Goal: Task Accomplishment & Management: Manage account settings

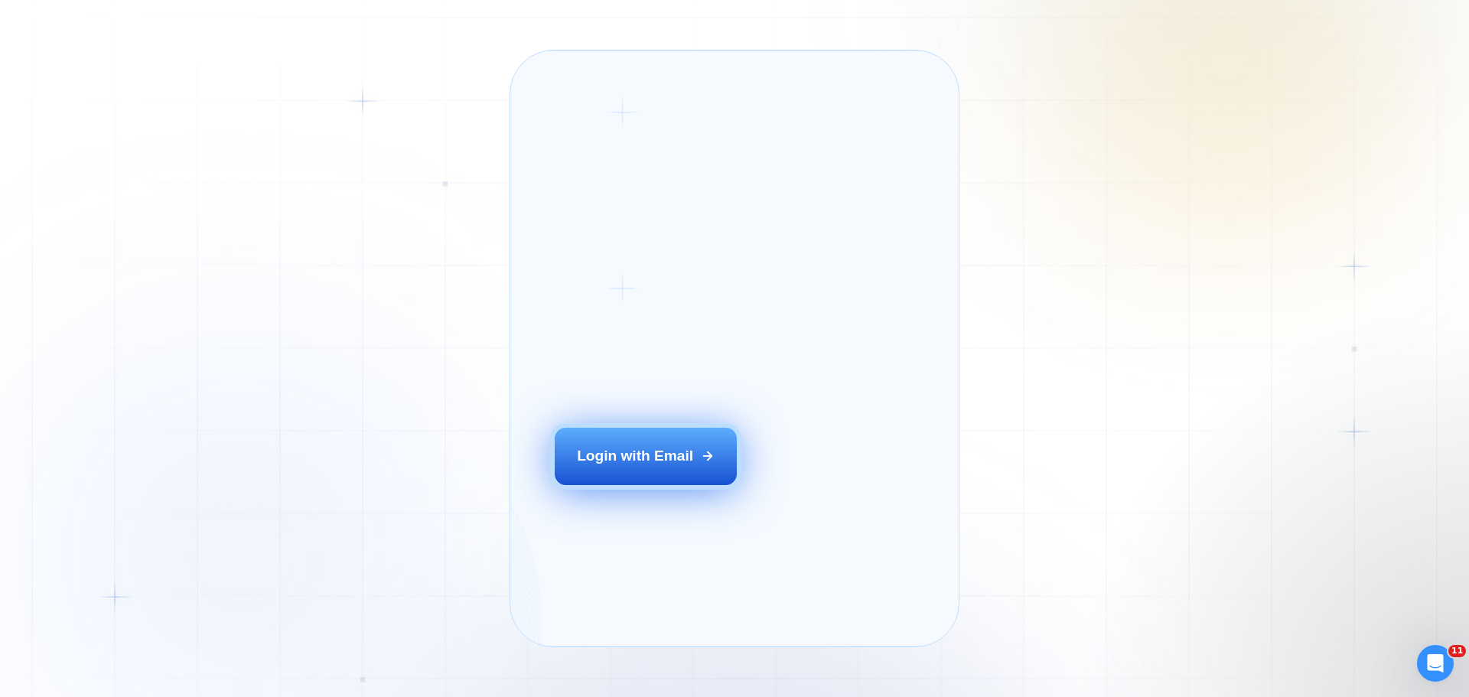
click at [685, 464] on div "Login ‍ Welcome to GigRadar. AI Business Manager for Agencies Login with Email" at bounding box center [669, 348] width 274 height 551
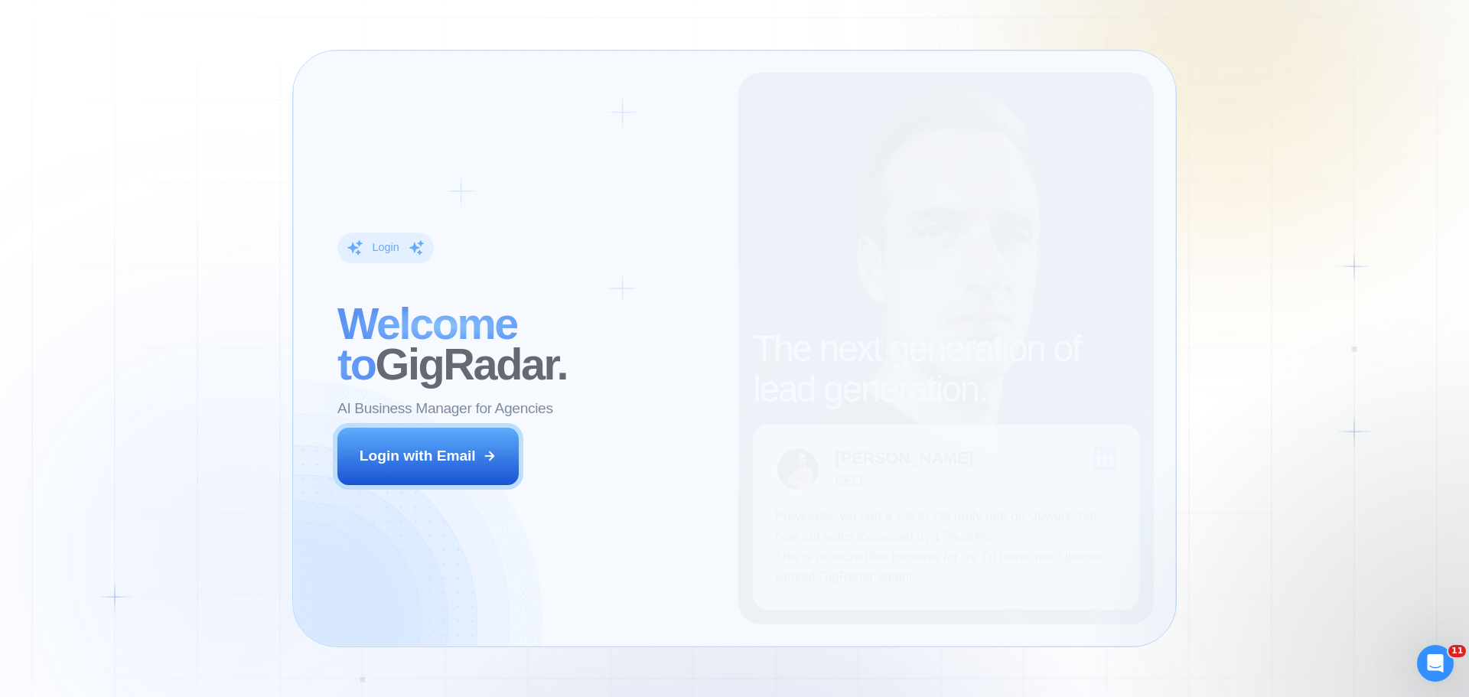
click at [425, 415] on div "Login ‍ Welcome to GigRadar. AI Business Manager for Agencies Login with Email" at bounding box center [526, 348] width 423 height 551
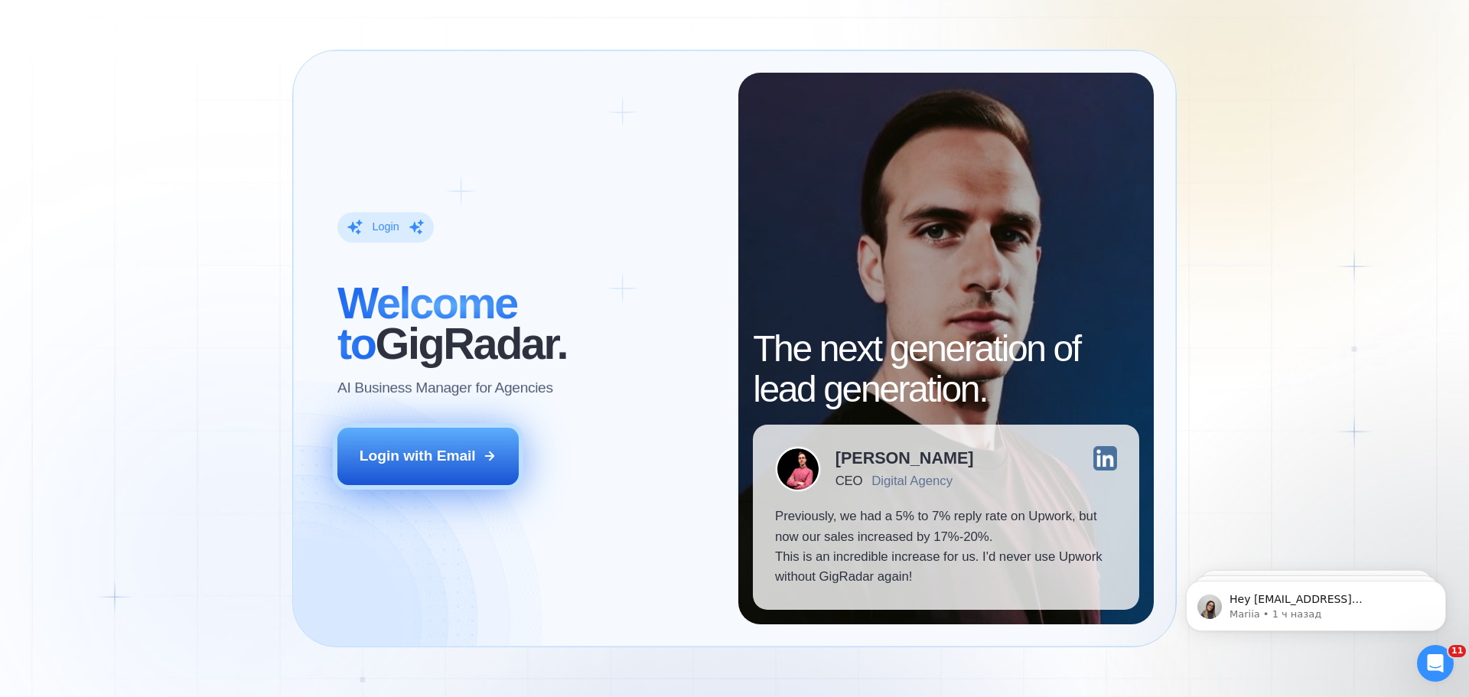
click at [404, 433] on button "Login with Email" at bounding box center [428, 456] width 182 height 57
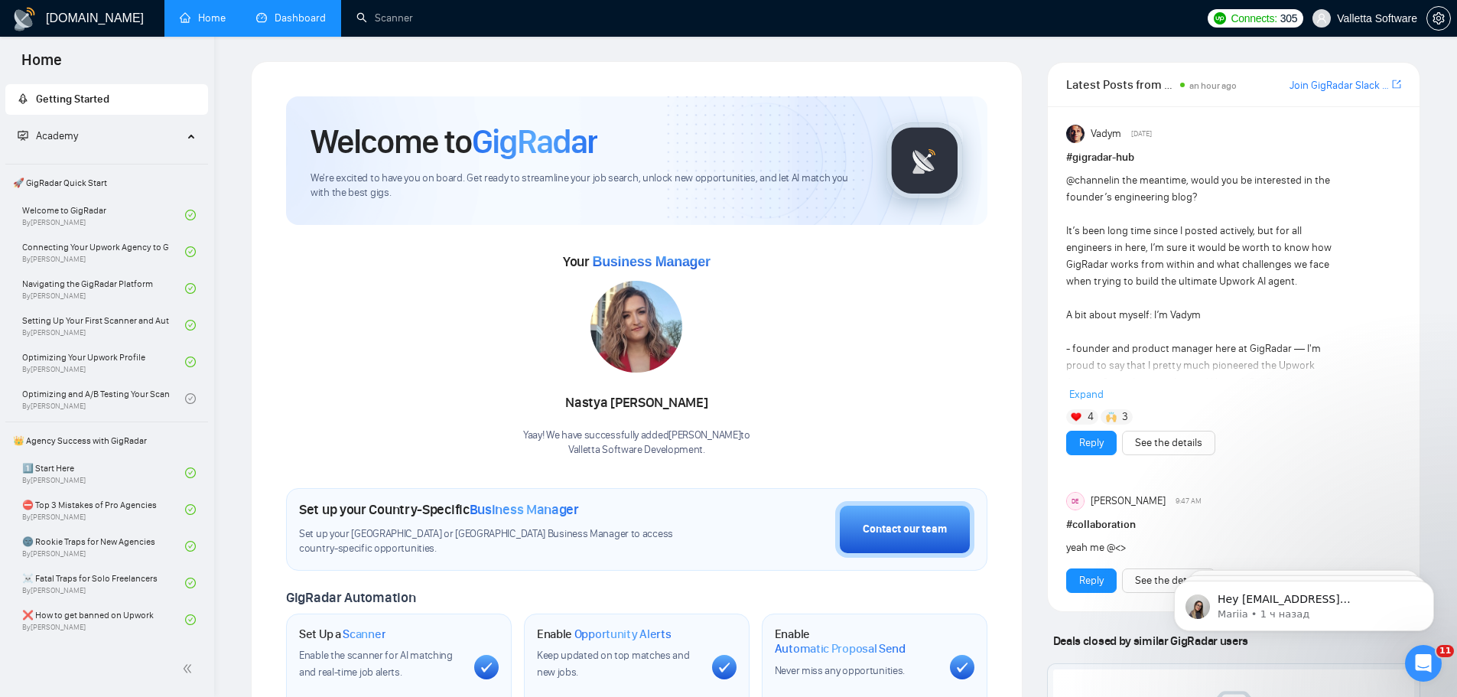
click at [304, 11] on link "Dashboard" at bounding box center [291, 17] width 70 height 13
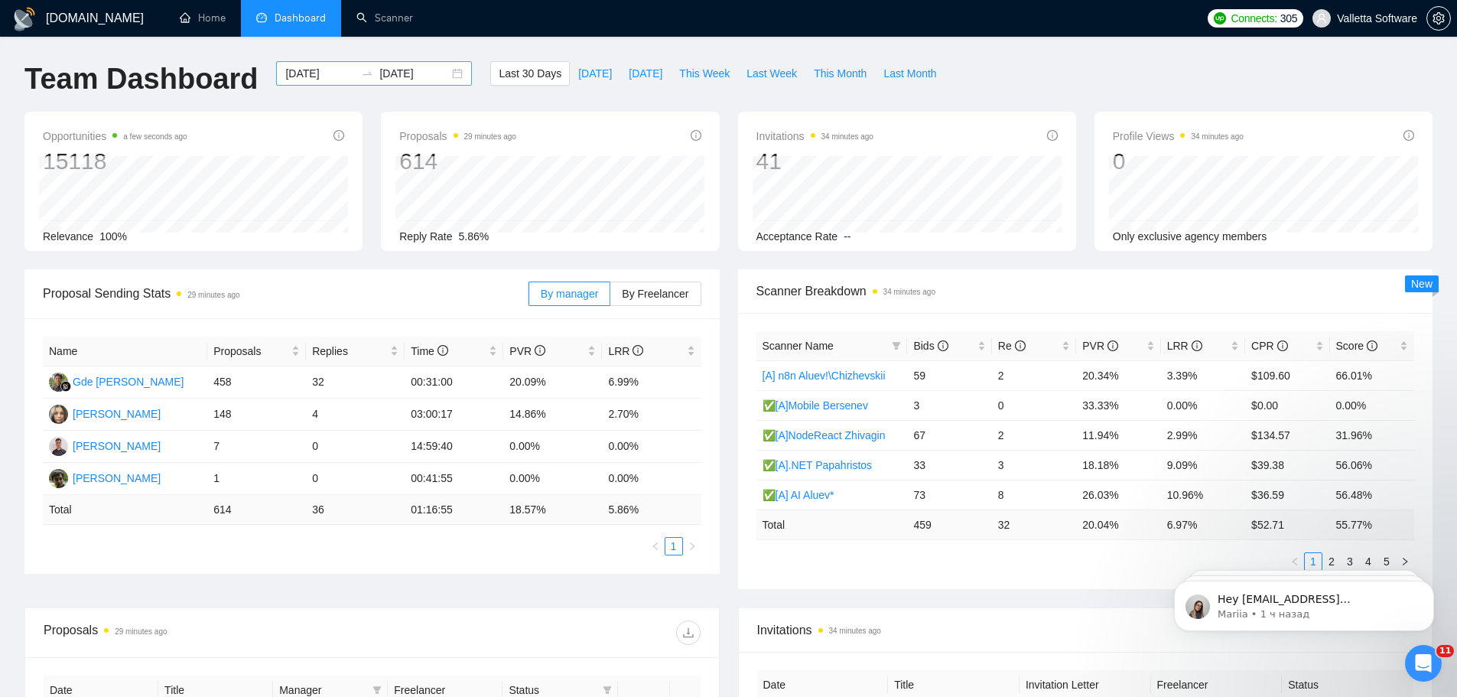
click at [311, 75] on input "[DATE]" at bounding box center [320, 73] width 70 height 17
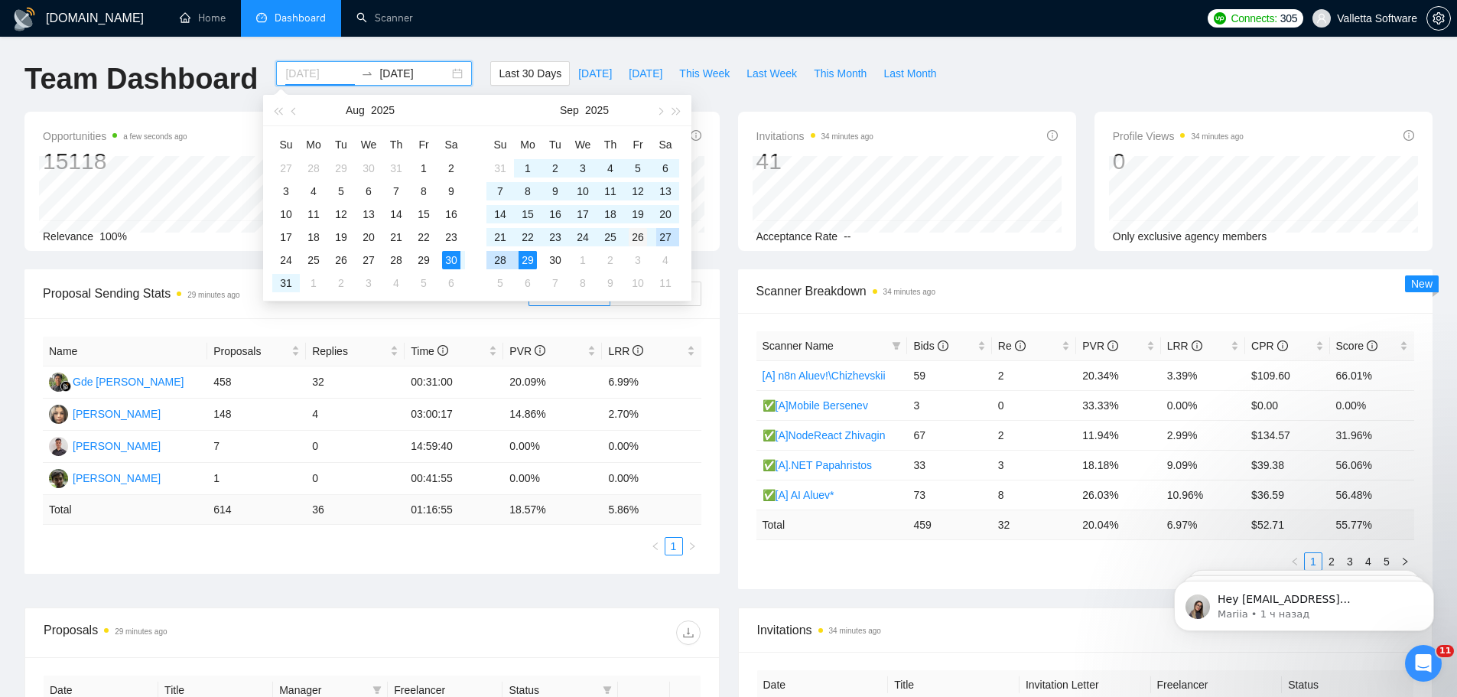
type input "[DATE]"
click at [639, 237] on div "26" at bounding box center [638, 237] width 18 height 18
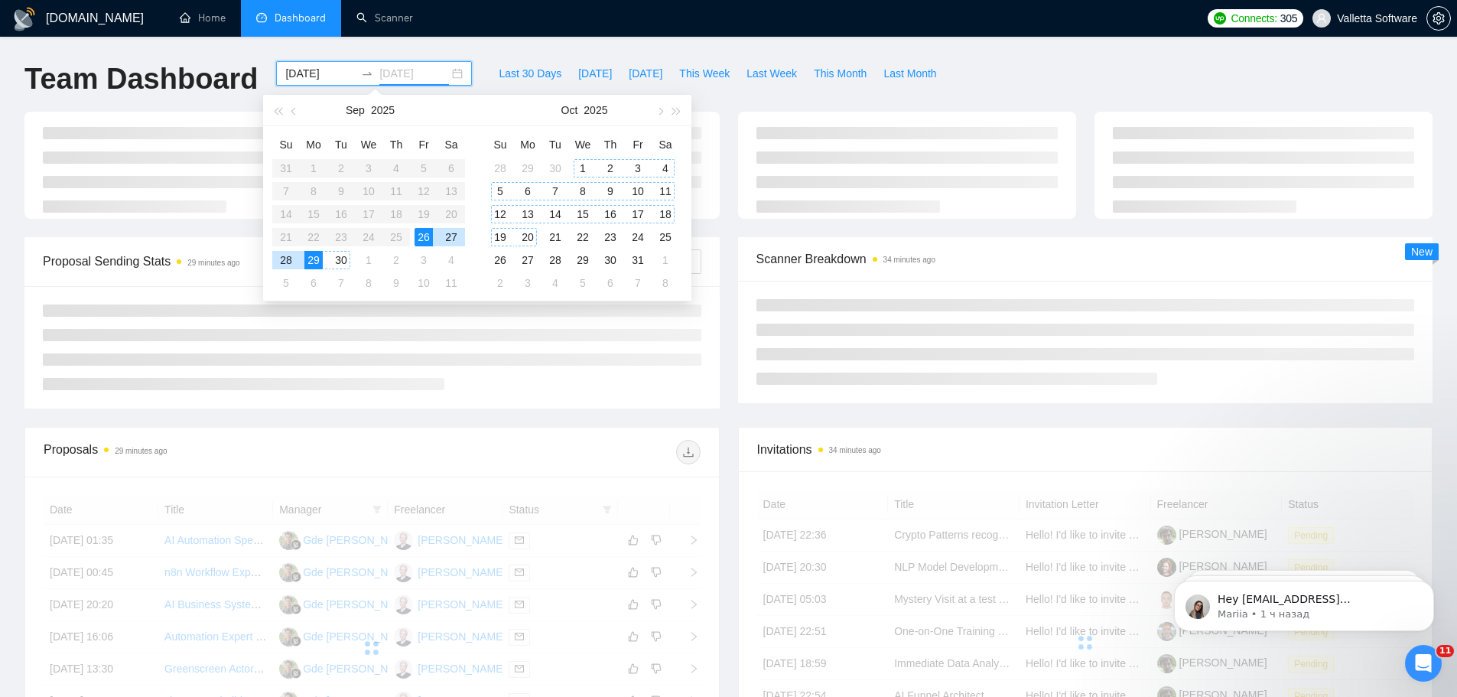
type input "[DATE]"
click at [424, 237] on div "26" at bounding box center [424, 237] width 18 height 18
